Goal: Transaction & Acquisition: Purchase product/service

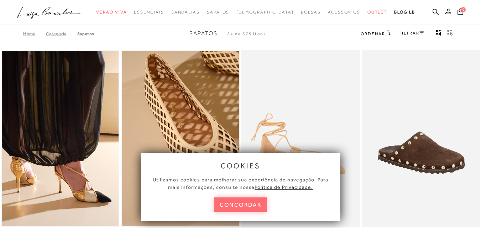
click at [240, 199] on button "concordar" at bounding box center [240, 205] width 53 height 15
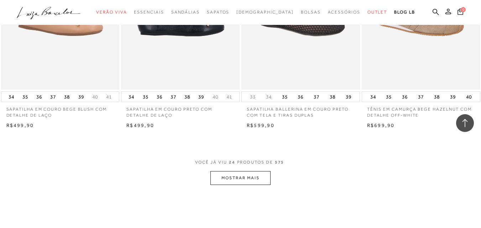
scroll to position [1277, 0]
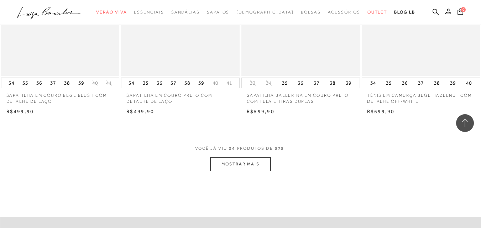
click at [236, 157] on button "MOSTRAR MAIS" at bounding box center [240, 164] width 60 height 14
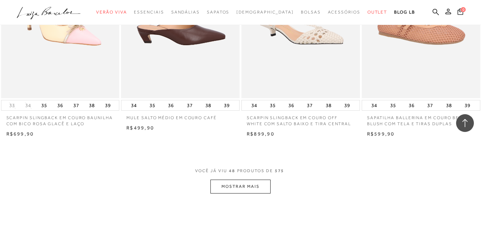
scroll to position [2630, 0]
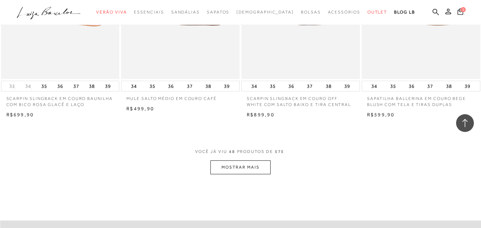
click at [232, 164] on button "MOSTRAR MAIS" at bounding box center [240, 168] width 60 height 14
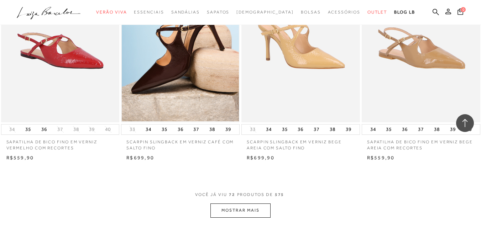
scroll to position [3982, 0]
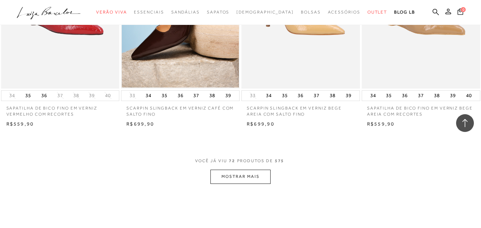
click at [254, 171] on button "MOSTRAR MAIS" at bounding box center [240, 177] width 60 height 14
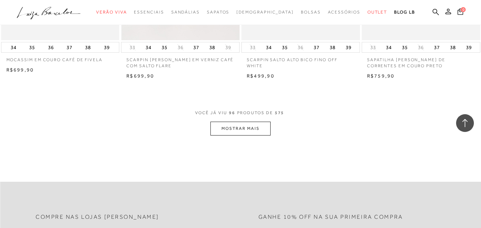
scroll to position [5406, 0]
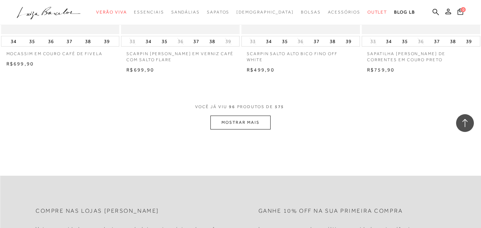
click at [240, 116] on button "MOSTRAR MAIS" at bounding box center [240, 123] width 60 height 14
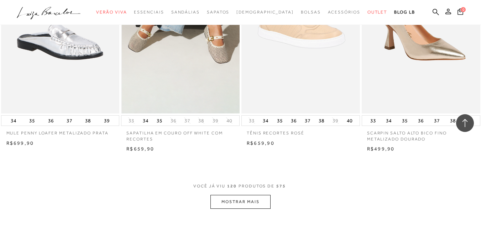
scroll to position [6759, 0]
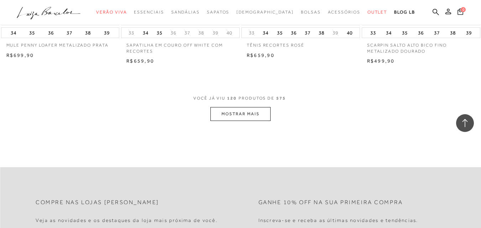
click at [229, 107] on button "MOSTRAR MAIS" at bounding box center [240, 114] width 60 height 14
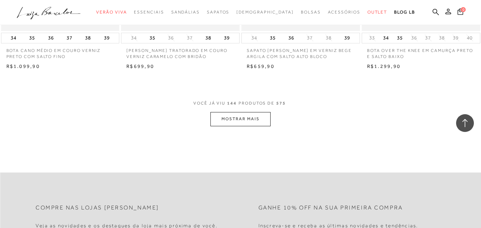
scroll to position [8111, 0]
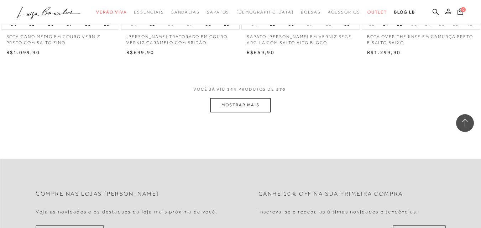
click at [224, 98] on button "MOSTRAR MAIS" at bounding box center [240, 105] width 60 height 14
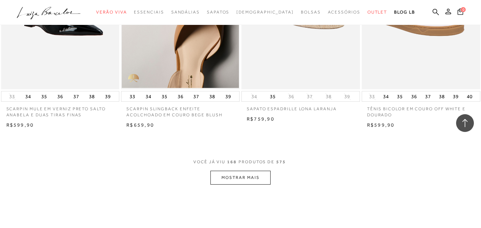
scroll to position [9464, 0]
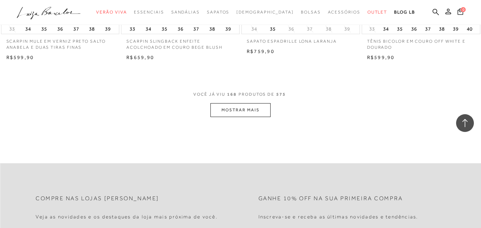
click at [230, 103] on button "MOSTRAR MAIS" at bounding box center [240, 110] width 60 height 14
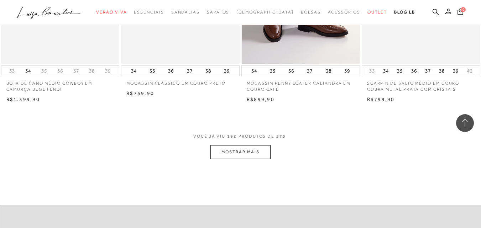
scroll to position [10781, 0]
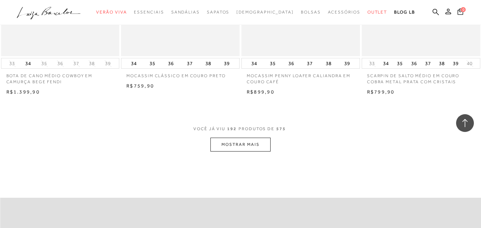
click at [237, 138] on button "MOSTRAR MAIS" at bounding box center [240, 145] width 60 height 14
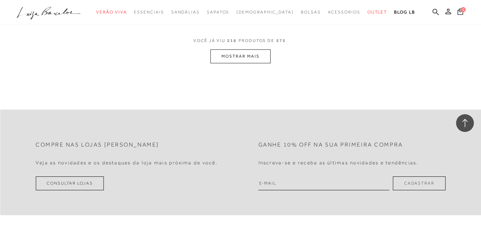
scroll to position [12223, 0]
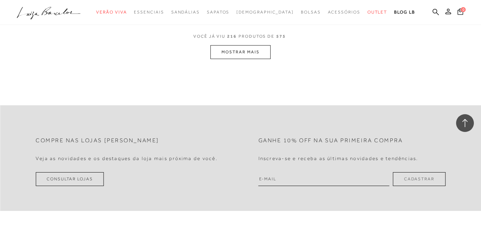
click at [244, 45] on button "MOSTRAR MAIS" at bounding box center [240, 52] width 60 height 14
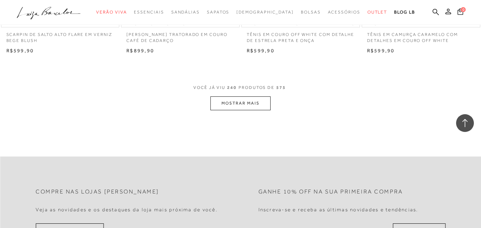
scroll to position [13547, 0]
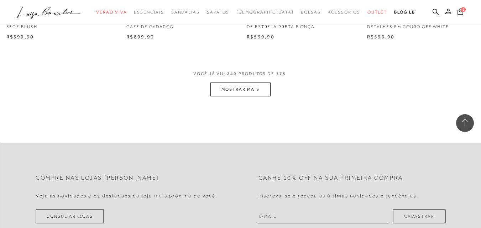
click at [233, 83] on button "MOSTRAR MAIS" at bounding box center [240, 90] width 60 height 14
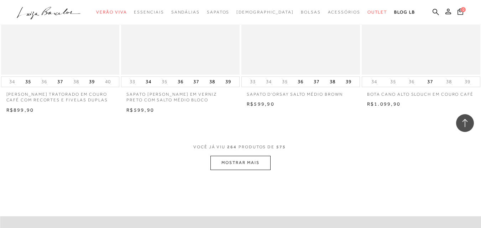
scroll to position [14829, 0]
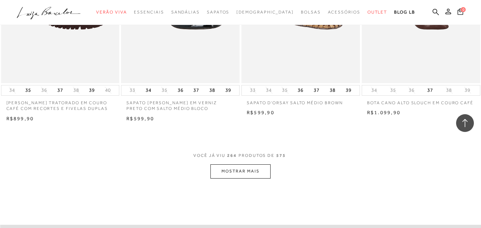
click at [252, 164] on button "MOSTRAR MAIS" at bounding box center [240, 171] width 60 height 14
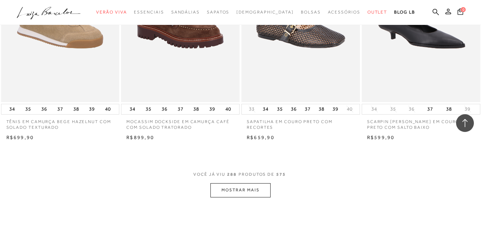
scroll to position [16165, 0]
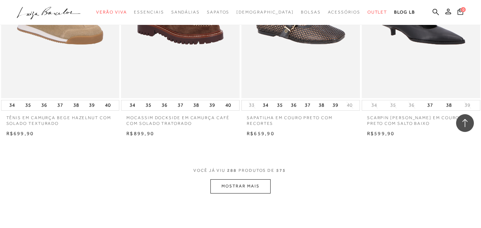
click at [254, 179] on button "MOSTRAR MAIS" at bounding box center [240, 186] width 60 height 14
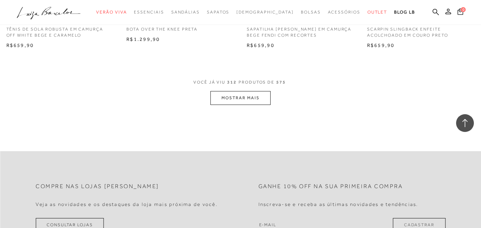
scroll to position [17589, 0]
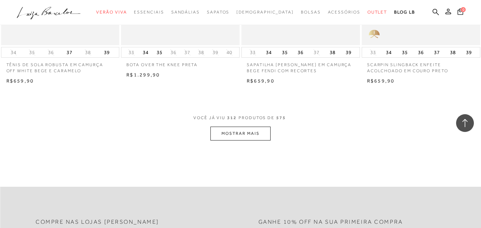
click at [242, 127] on button "MOSTRAR MAIS" at bounding box center [240, 134] width 60 height 14
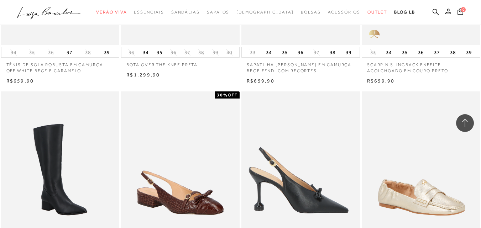
scroll to position [17600, 0]
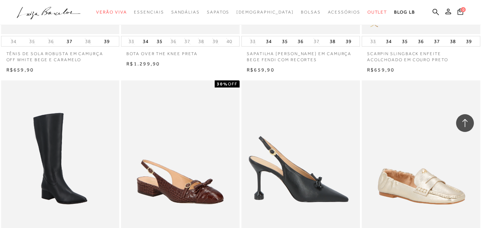
click at [335, 93] on img at bounding box center [301, 169] width 118 height 178
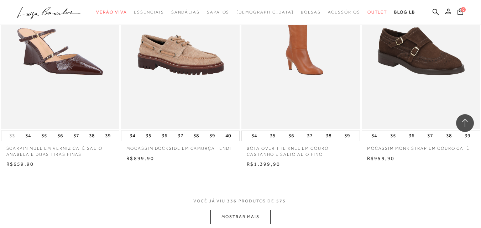
scroll to position [18884, 0]
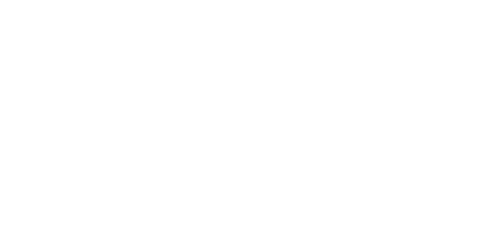
click at [242, 164] on div at bounding box center [240, 90] width 481 height 273
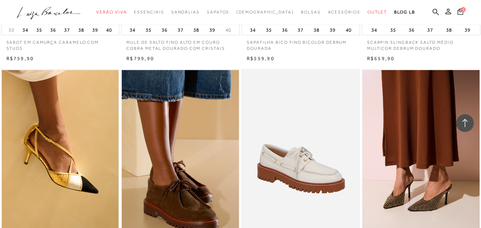
scroll to position [18959, 0]
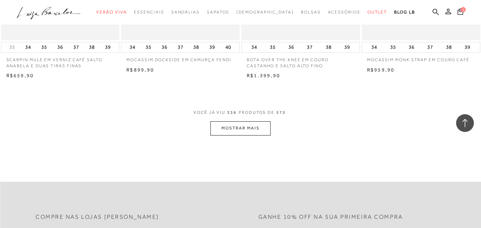
click at [259, 121] on button "MOSTRAR MAIS" at bounding box center [240, 128] width 60 height 14
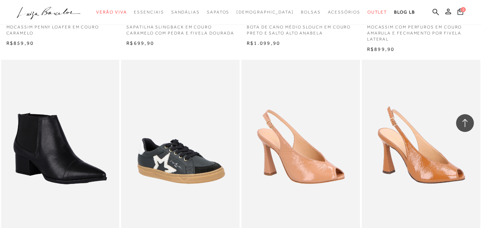
scroll to position [20227, 0]
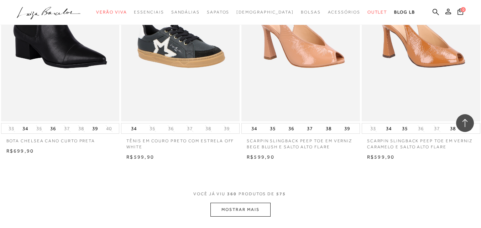
click at [239, 203] on button "MOSTRAR MAIS" at bounding box center [240, 210] width 60 height 14
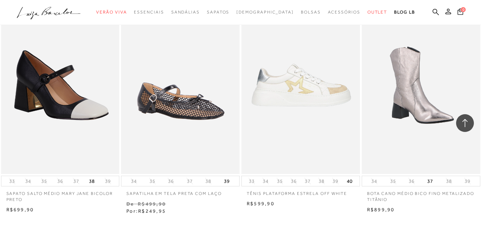
scroll to position [21580, 0]
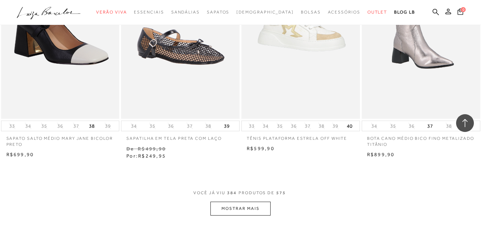
click at [236, 202] on button "MOSTRAR MAIS" at bounding box center [240, 209] width 60 height 14
